Goal: Task Accomplishment & Management: Use online tool/utility

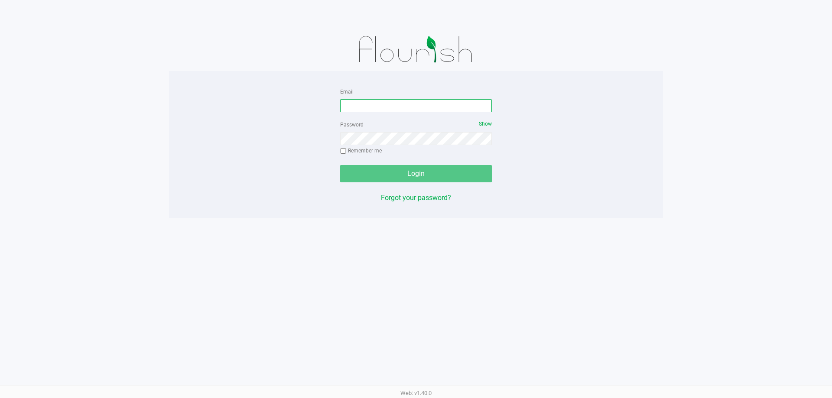
drag, startPoint x: 368, startPoint y: 106, endPoint x: 364, endPoint y: 104, distance: 4.8
click at [366, 106] on input "Email" at bounding box center [416, 105] width 152 height 13
type input "[EMAIL_ADDRESS][DOMAIN_NAME]"
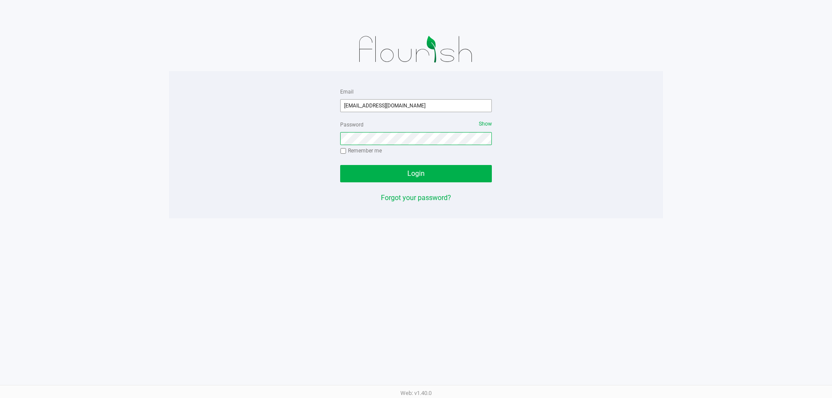
click at [340, 165] on button "Login" at bounding box center [416, 173] width 152 height 17
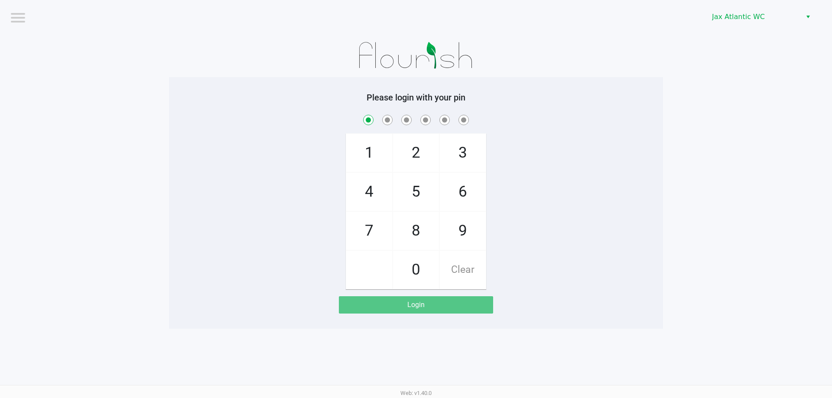
checkbox input "true"
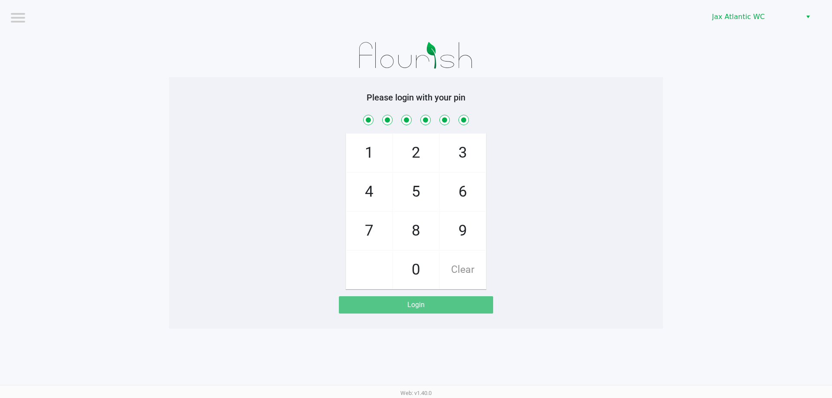
checkbox input "true"
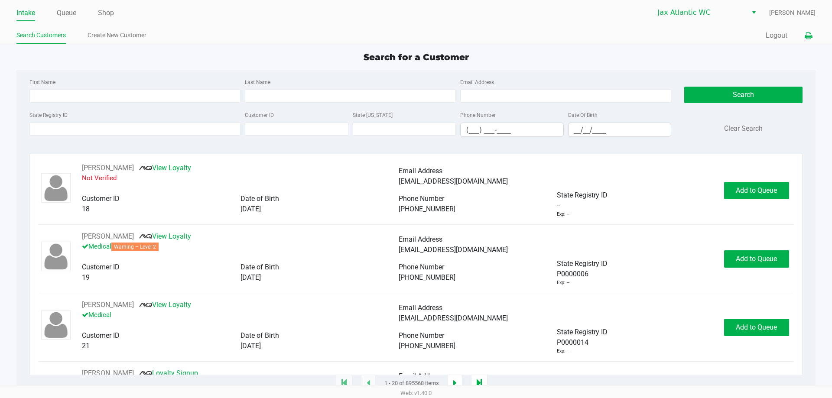
click at [806, 38] on icon at bounding box center [808, 36] width 7 height 6
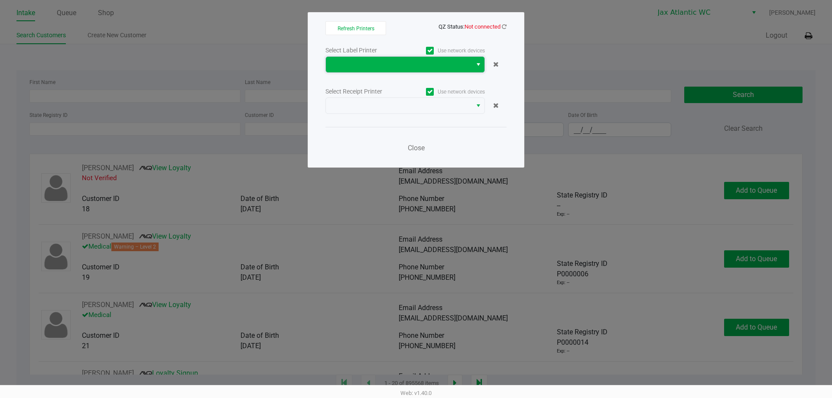
click at [455, 62] on span at bounding box center [399, 64] width 136 height 10
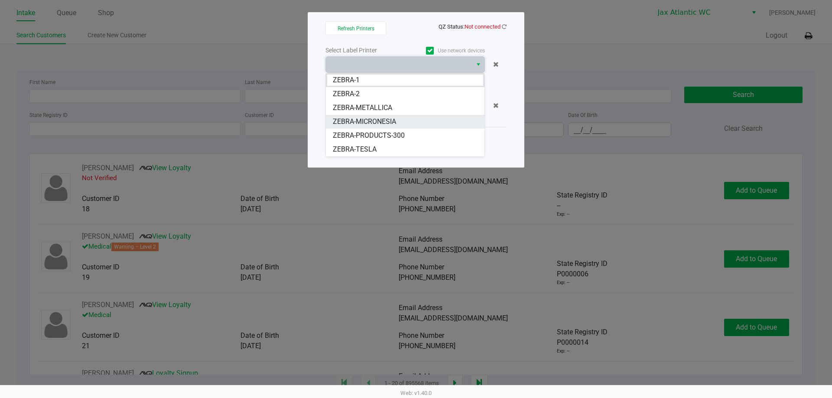
click at [388, 119] on span "ZEBRA-MICRONESIA" at bounding box center [364, 122] width 63 height 10
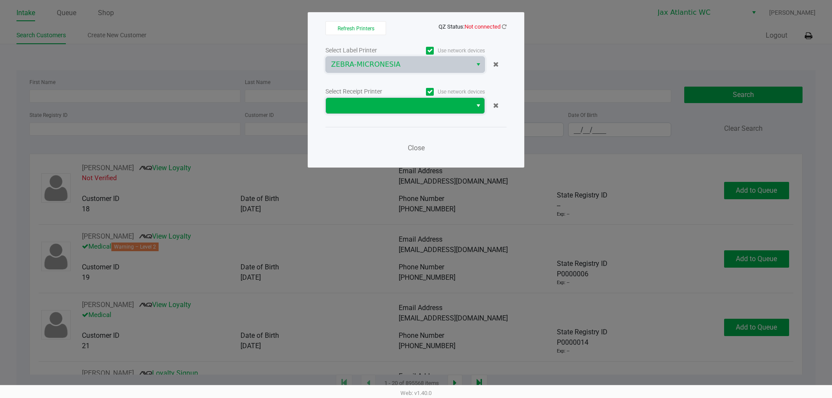
click at [395, 98] on span at bounding box center [399, 106] width 146 height 16
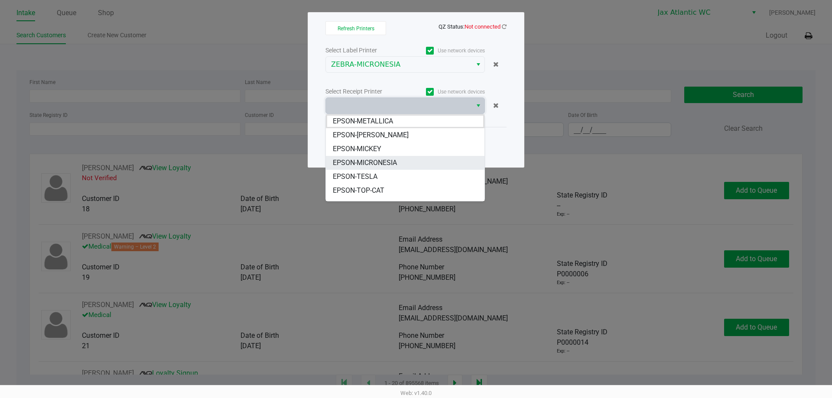
click at [402, 165] on li "EPSON-MICRONESIA" at bounding box center [405, 163] width 159 height 14
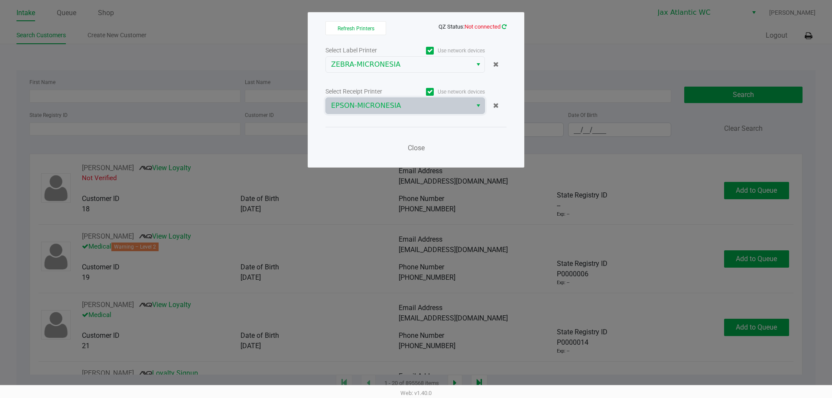
click at [504, 27] on icon at bounding box center [504, 27] width 5 height 6
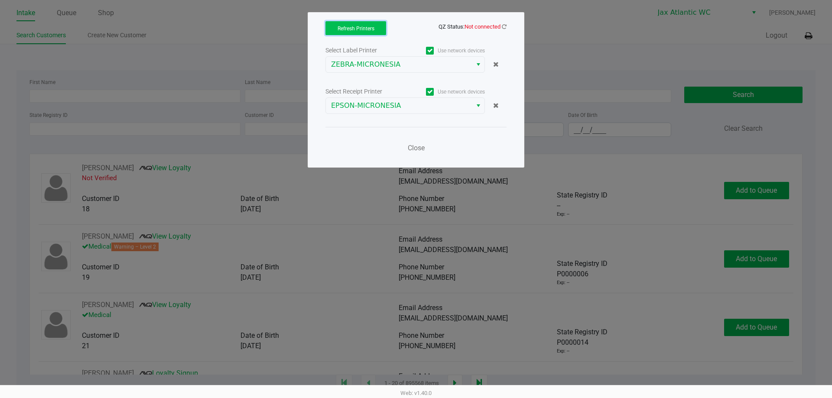
drag, startPoint x: 373, startPoint y: 30, endPoint x: 378, endPoint y: 29, distance: 4.8
click at [375, 30] on button "Refresh Printers" at bounding box center [355, 28] width 61 height 14
click at [503, 27] on icon at bounding box center [504, 27] width 5 height 6
drag, startPoint x: 411, startPoint y: 147, endPoint x: 492, endPoint y: 104, distance: 92.1
click at [411, 146] on span "Close" at bounding box center [416, 148] width 17 height 8
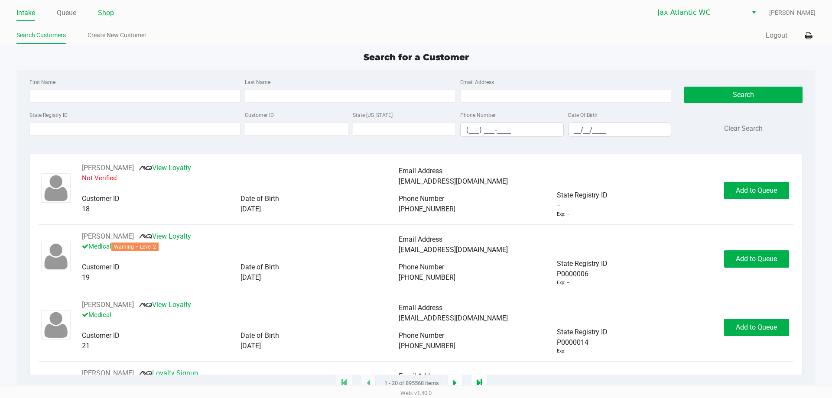
click at [104, 8] on ul "Intake Queue Shop" at bounding box center [215, 13] width 399 height 15
click at [114, 13] on link "Shop" at bounding box center [106, 13] width 16 height 12
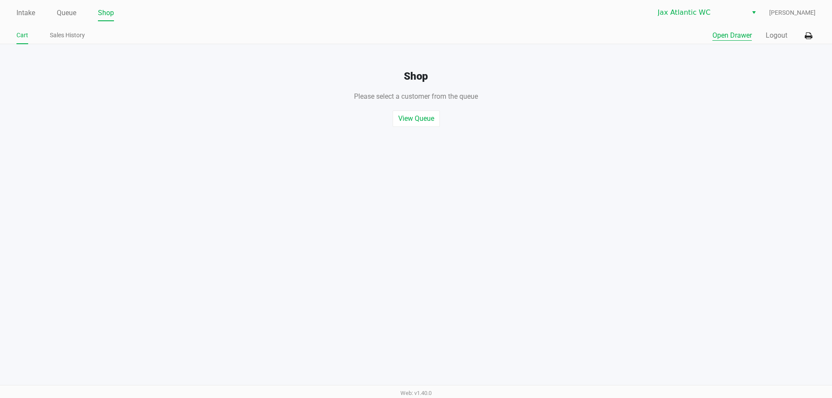
click at [732, 30] on button "Open Drawer" at bounding box center [731, 35] width 39 height 10
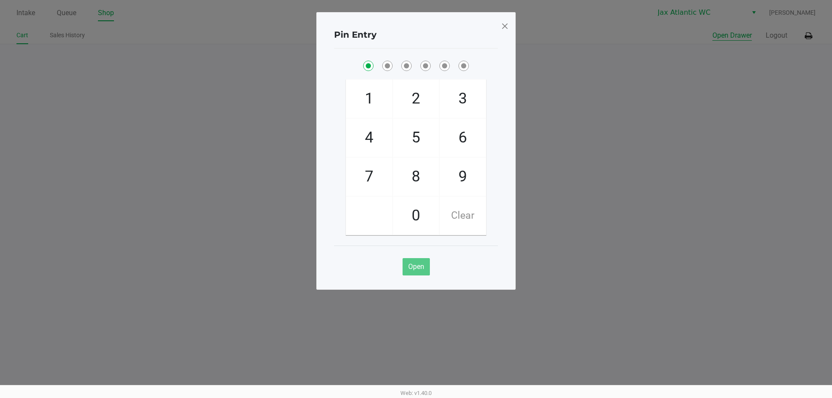
checkbox input "true"
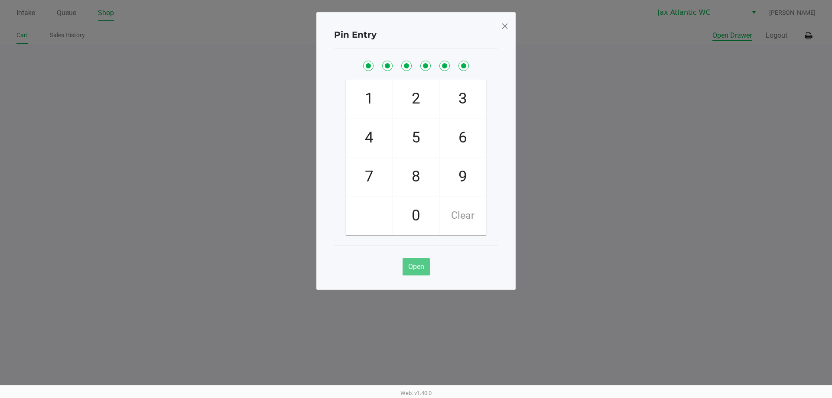
checkbox input "true"
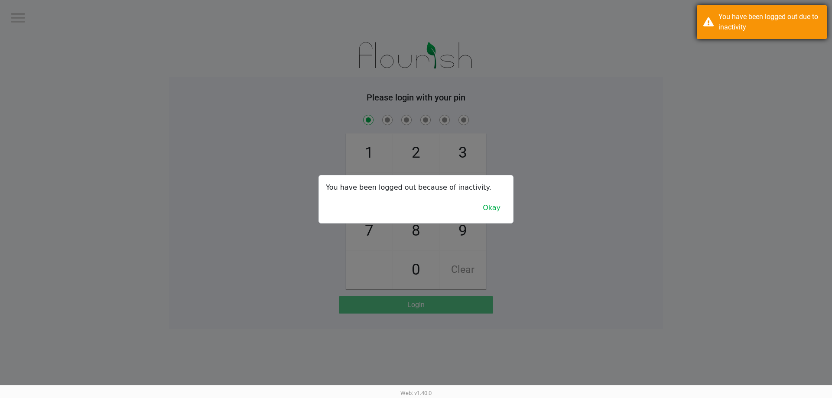
checkbox input "true"
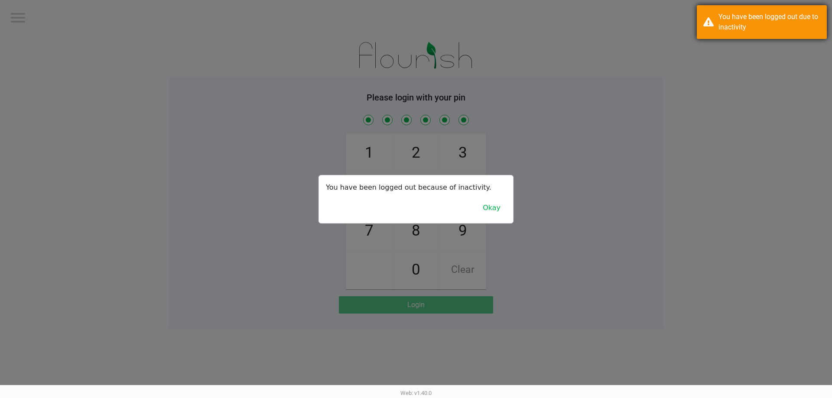
checkbox input "true"
